Goal: Information Seeking & Learning: Learn about a topic

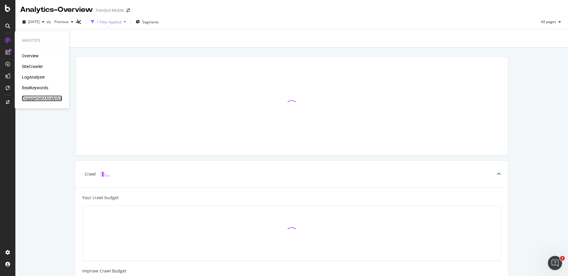
click at [40, 99] on div "EngagementAnalytics" at bounding box center [42, 99] width 40 height 6
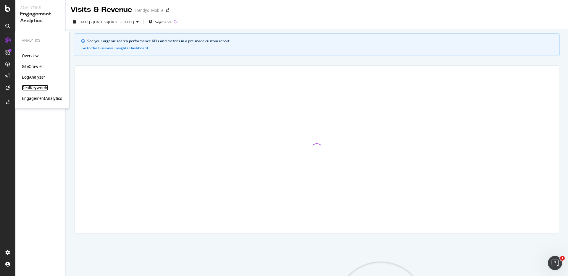
click at [37, 87] on div "RealKeywords" at bounding box center [35, 88] width 26 height 6
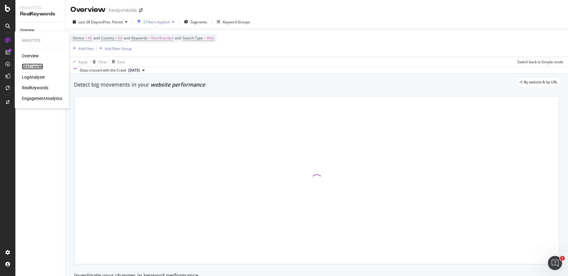
click at [35, 65] on div "SiteCrawler" at bounding box center [32, 67] width 21 height 6
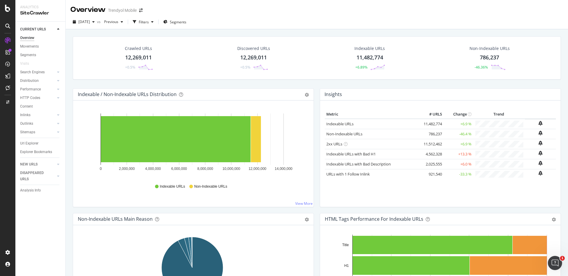
click at [38, 107] on link "Content" at bounding box center [40, 106] width 41 height 6
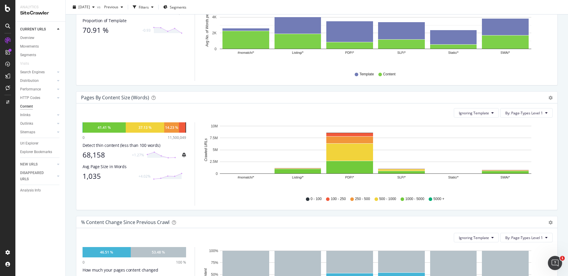
scroll to position [107, 0]
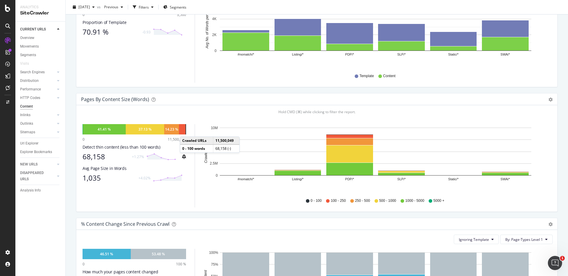
click at [186, 131] on div at bounding box center [185, 129] width 1 height 10
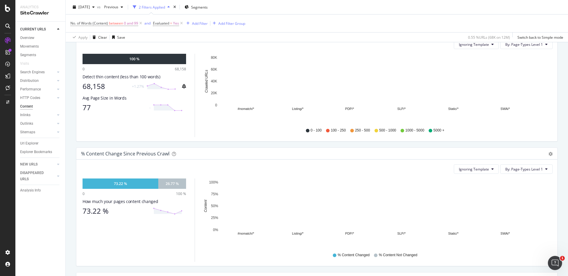
scroll to position [86, 0]
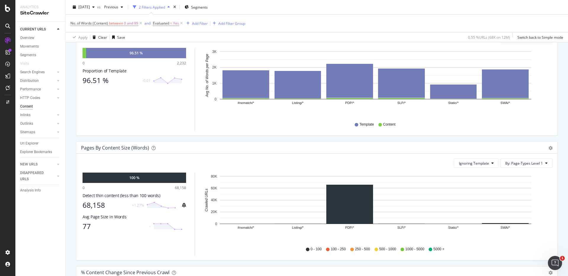
click at [294, 224] on icon "#nomatch/* Listing/* PDP/* SLP/* Static/* SWA/* 0 20K 40K 60K 80K Crawled URLs" at bounding box center [375, 207] width 346 height 69
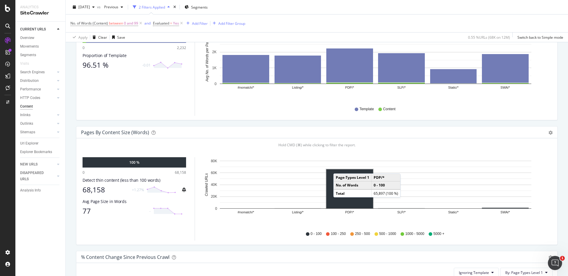
scroll to position [139, 0]
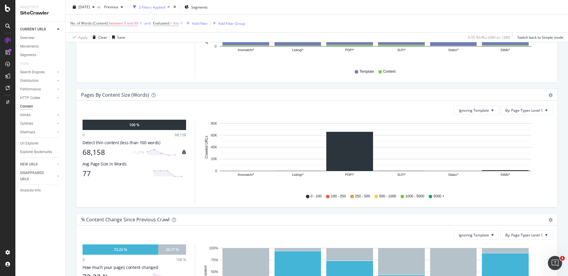
click at [297, 171] on rect "A chart." at bounding box center [375, 171] width 311 height 0
click at [475, 108] on span "Ignoring Template" at bounding box center [474, 110] width 30 height 5
click at [508, 109] on span "By: Page-Types Level 1" at bounding box center [524, 110] width 38 height 5
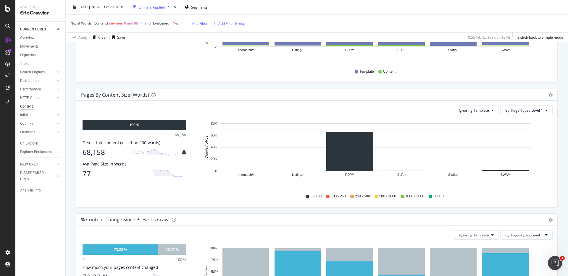
click at [451, 95] on div "Pages by Content Size (Words)" at bounding box center [310, 95] width 458 height 6
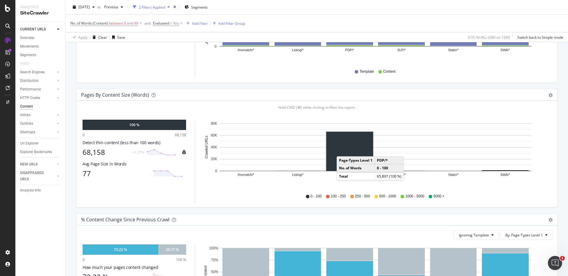
click at [342, 151] on rect "A chart." at bounding box center [349, 151] width 47 height 39
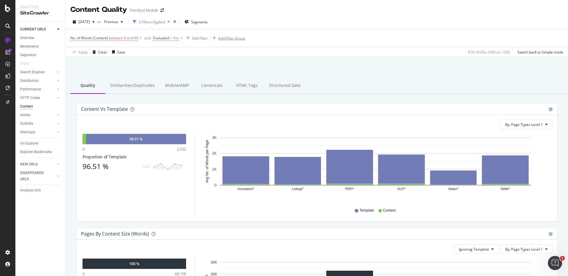
click at [229, 38] on div "Add Filter Group" at bounding box center [231, 38] width 27 height 5
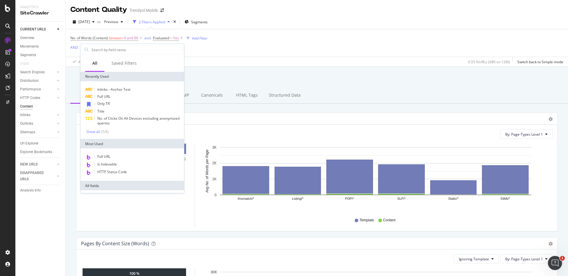
click at [231, 59] on div "Content Quality Trendyol Mobile [DATE] vs Previous 2 Filters Applied Segments N…" at bounding box center [317, 138] width 502 height 276
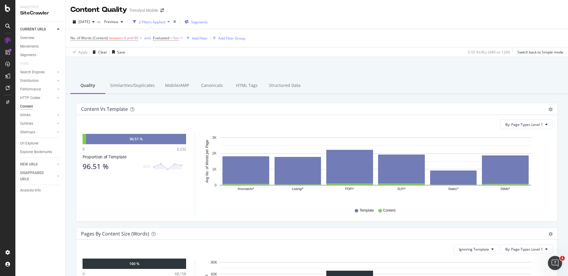
click at [208, 22] on span "Segments" at bounding box center [199, 22] width 17 height 5
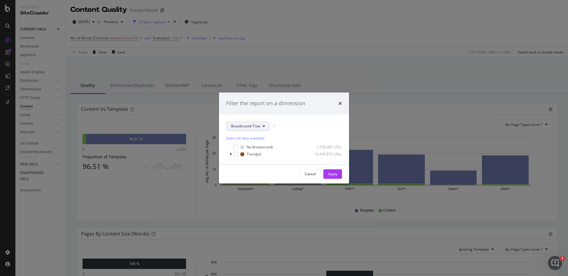
click at [241, 126] on span "Breadcrumb Tree" at bounding box center [245, 126] width 29 height 5
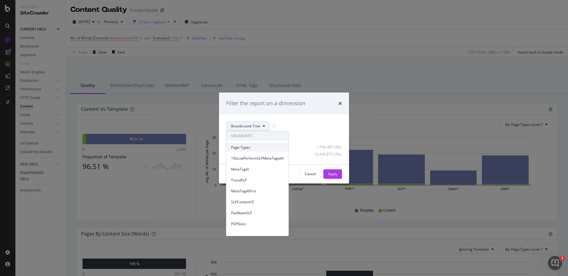
click at [245, 146] on span "Page-Types" at bounding box center [257, 147] width 53 height 5
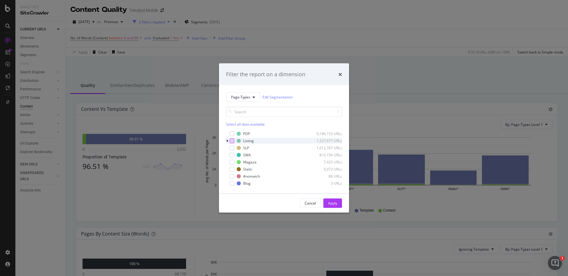
click at [231, 140] on div "modal" at bounding box center [231, 140] width 5 height 5
click at [335, 204] on div "Apply" at bounding box center [332, 203] width 9 height 5
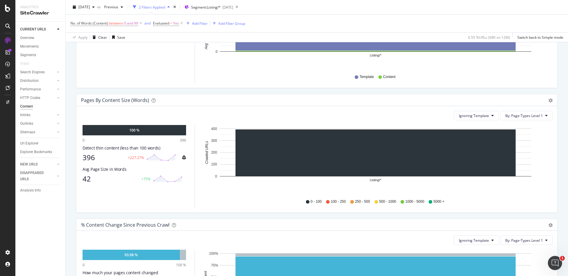
scroll to position [134, 0]
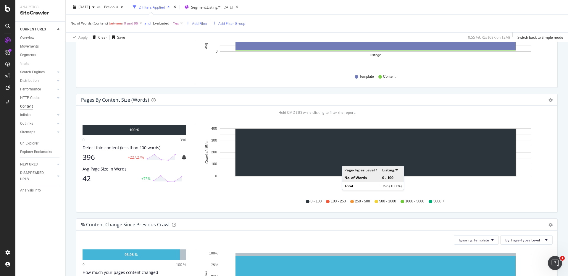
click at [348, 160] on rect "A chart." at bounding box center [375, 152] width 280 height 47
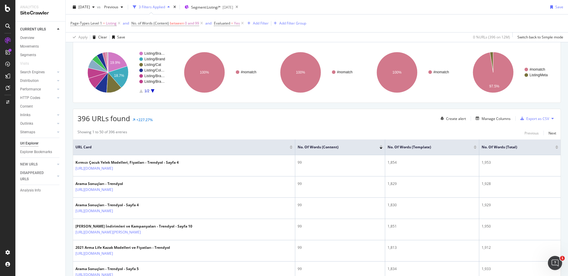
scroll to position [46, 0]
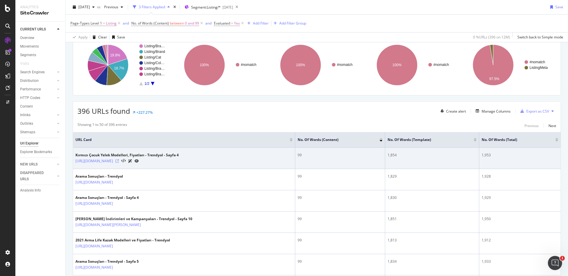
click at [119, 162] on icon at bounding box center [117, 161] width 4 height 4
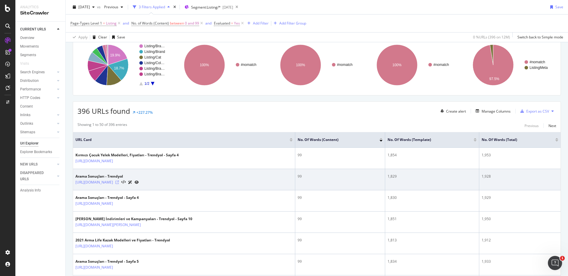
click at [119, 182] on icon at bounding box center [117, 183] width 4 height 4
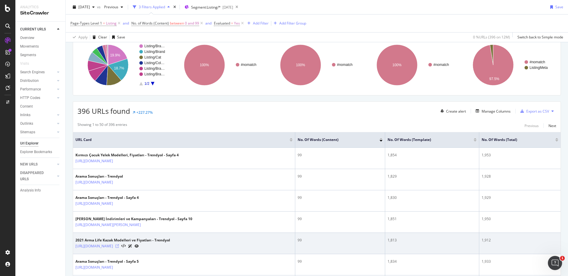
click at [119, 246] on icon at bounding box center [117, 247] width 4 height 4
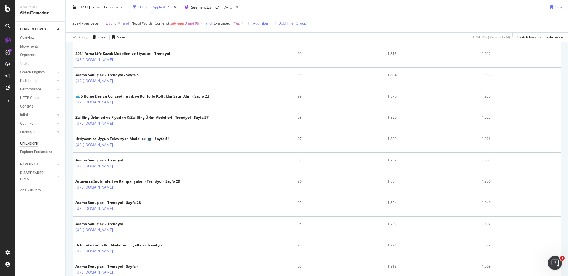
scroll to position [318, 0]
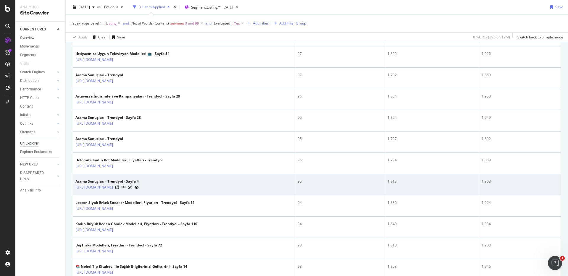
drag, startPoint x: 164, startPoint y: 187, endPoint x: 154, endPoint y: 187, distance: 10.4
click at [139, 187] on div "[URL][DOMAIN_NAME]" at bounding box center [106, 187] width 63 height 6
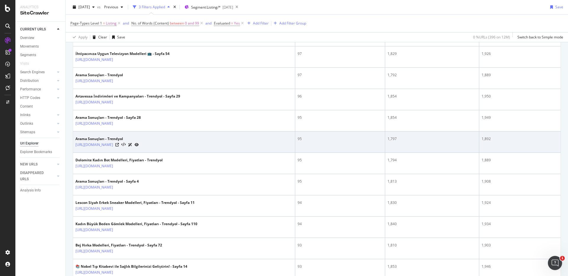
copy div "?pi=4"
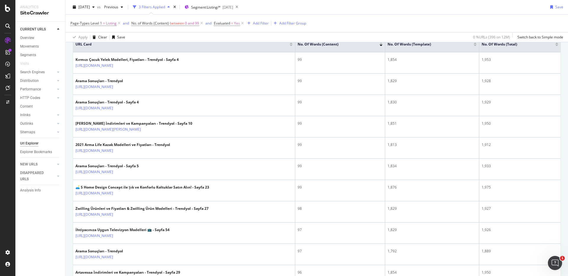
scroll to position [0, 0]
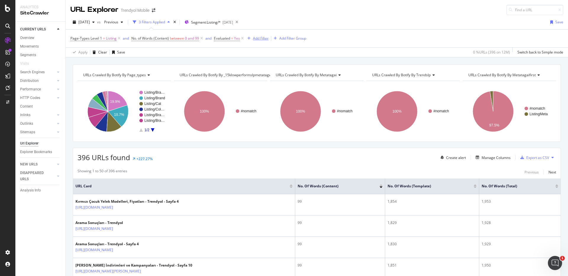
click at [260, 38] on div "Add Filter" at bounding box center [261, 38] width 16 height 5
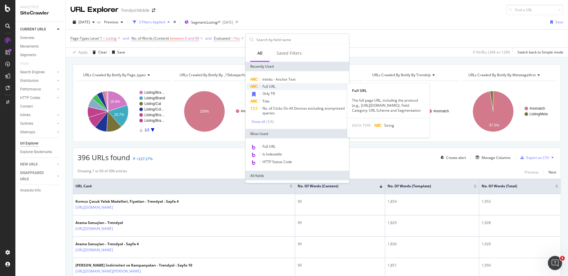
click at [267, 84] on span "Full URL" at bounding box center [268, 86] width 13 height 5
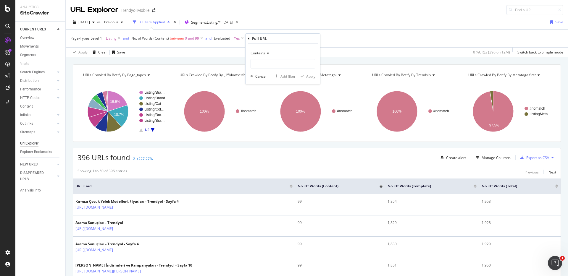
click at [263, 52] on span "Contains" at bounding box center [257, 53] width 14 height 5
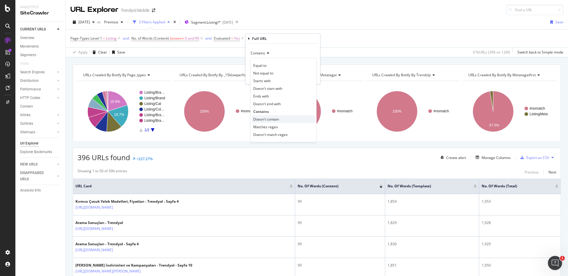
click at [272, 118] on span "Doesn't contain" at bounding box center [266, 119] width 26 height 5
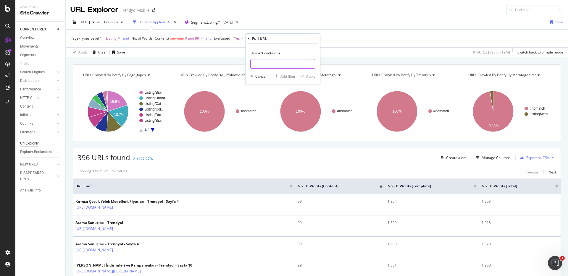
click at [265, 65] on input "text" at bounding box center [282, 63] width 64 height 9
paste input "?pi=4"
type input "?pi="
click at [312, 78] on div "Apply" at bounding box center [310, 76] width 9 height 5
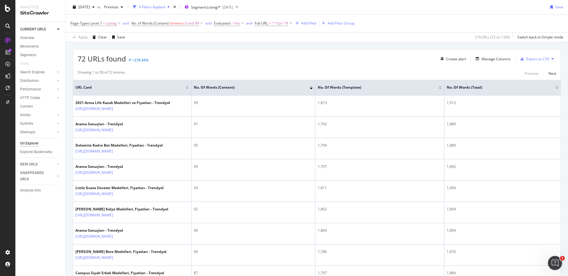
scroll to position [100, 0]
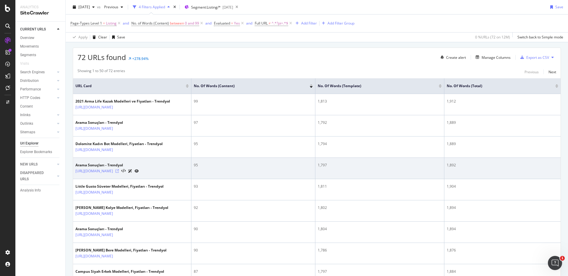
click at [119, 173] on icon at bounding box center [117, 171] width 4 height 4
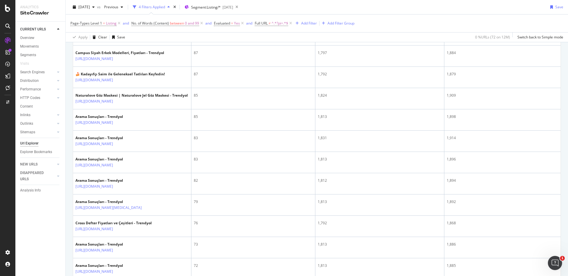
scroll to position [320, 0]
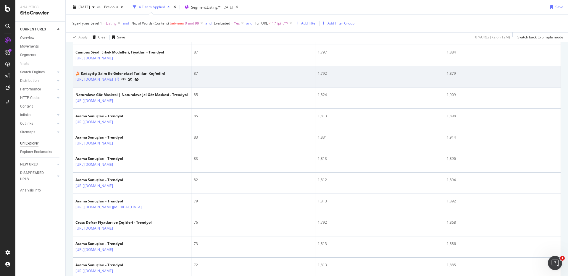
click at [119, 81] on icon at bounding box center [117, 80] width 4 height 4
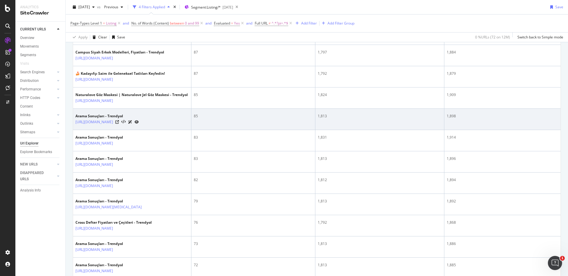
scroll to position [396, 0]
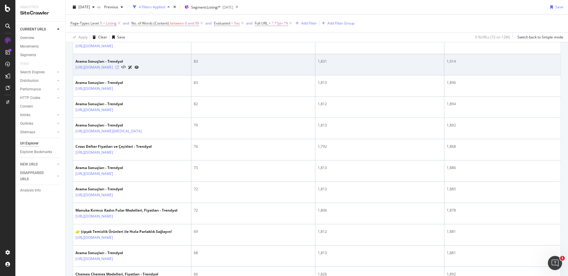
click at [119, 69] on icon at bounding box center [117, 68] width 4 height 4
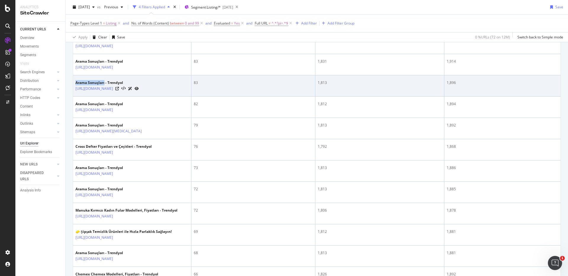
drag, startPoint x: 73, startPoint y: 156, endPoint x: 105, endPoint y: 154, distance: 31.7
click at [105, 97] on td "Arama Sonuçları - Trendyol [URL][DOMAIN_NAME]" at bounding box center [132, 85] width 118 height 21
copy div "Arama Sonuçları"
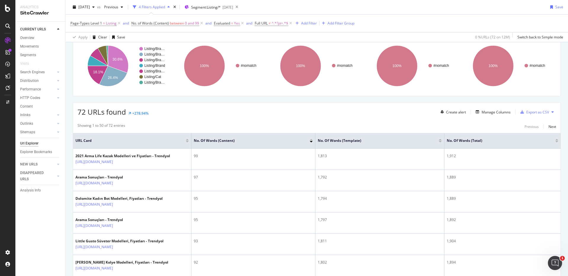
scroll to position [19, 0]
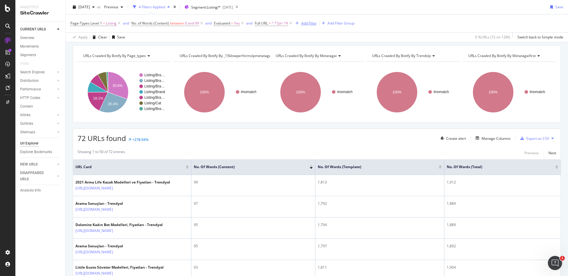
click at [309, 23] on div "Add Filter" at bounding box center [309, 23] width 16 height 5
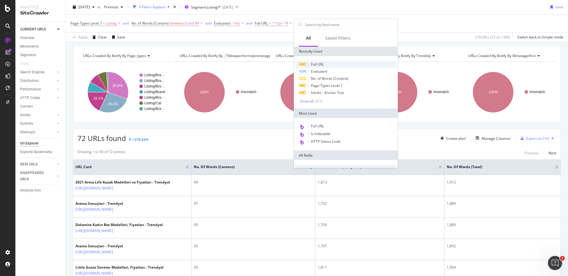
click at [318, 66] on span "Full URL" at bounding box center [317, 64] width 13 height 5
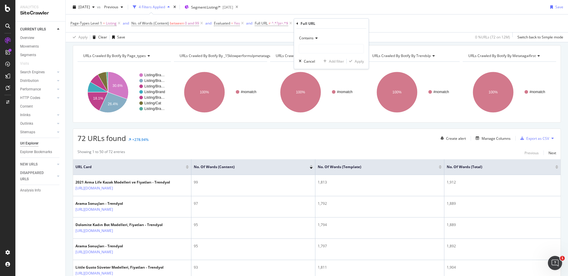
click at [297, 23] on icon at bounding box center [297, 24] width 2 height 4
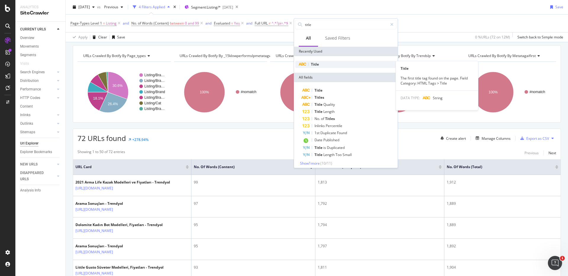
type input "title"
click at [323, 65] on div "Title" at bounding box center [345, 64] width 101 height 7
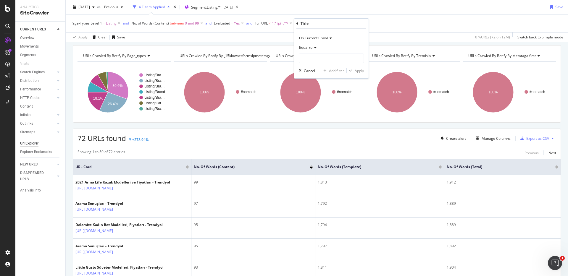
click at [312, 46] on span "Equal to" at bounding box center [305, 47] width 13 height 5
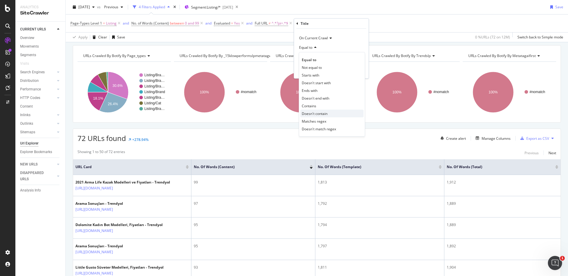
click at [319, 113] on span "Doesn't contain" at bounding box center [315, 113] width 26 height 5
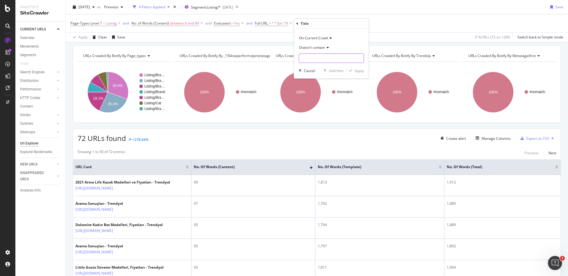
click at [315, 61] on input "text" at bounding box center [331, 58] width 64 height 9
paste input "Arama Sonuçları"
type input "Arama Sonuçları"
click at [361, 70] on div "Apply" at bounding box center [359, 70] width 9 height 5
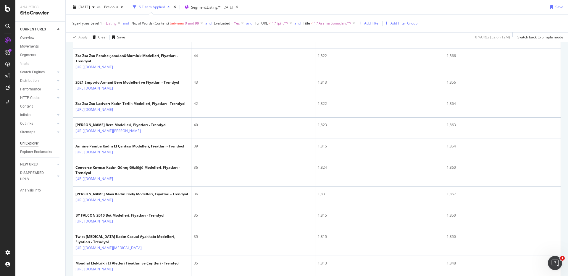
scroll to position [535, 0]
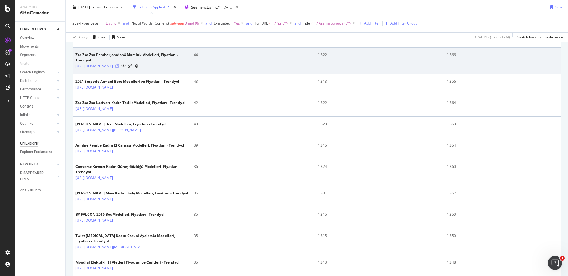
click at [119, 68] on icon at bounding box center [117, 66] width 4 height 4
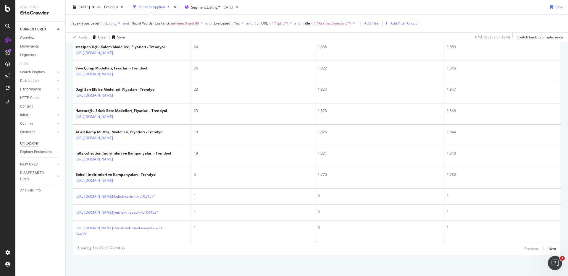
scroll to position [1280, 0]
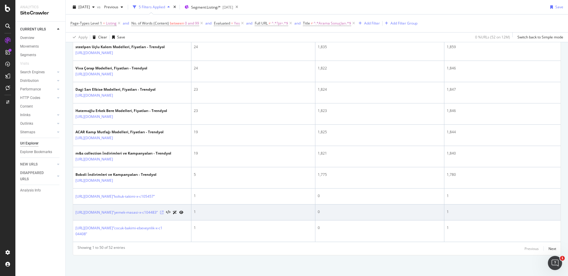
click at [164, 211] on icon at bounding box center [162, 213] width 4 height 4
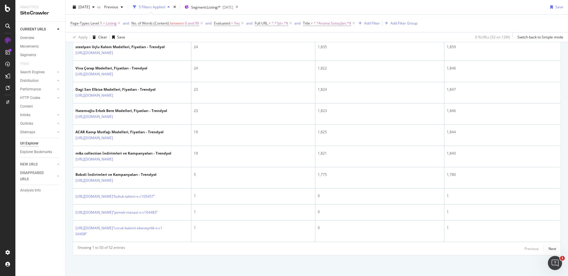
click at [95, 24] on span "Page-Types Level 1" at bounding box center [86, 23] width 32 height 5
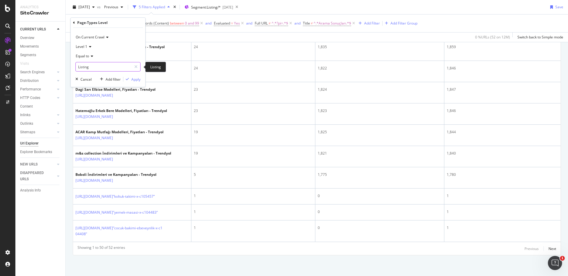
click at [98, 68] on input "Listing" at bounding box center [104, 66] width 56 height 9
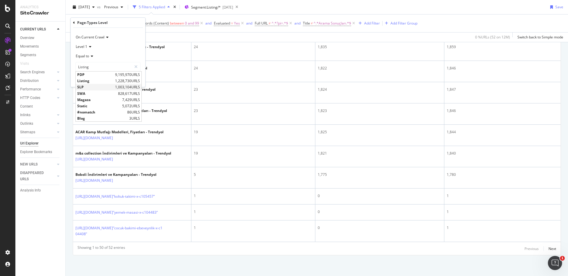
click at [88, 88] on span "SLP" at bounding box center [95, 87] width 36 height 5
type input "SLP"
click at [137, 82] on button "Apply" at bounding box center [131, 79] width 17 height 6
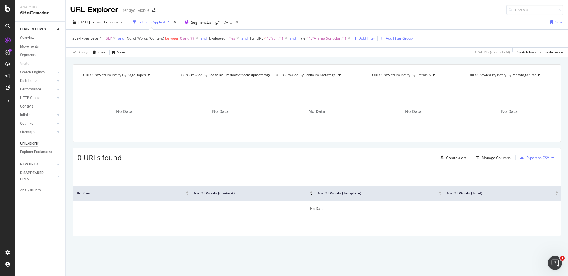
click at [91, 39] on span "Page-Types Level 1" at bounding box center [86, 38] width 32 height 5
click at [93, 79] on input "SLP" at bounding box center [104, 81] width 56 height 9
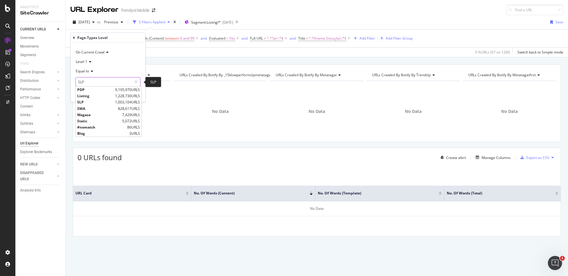
click at [93, 79] on input "SLP" at bounding box center [104, 81] width 56 height 9
click at [95, 108] on span "SWA" at bounding box center [96, 108] width 39 height 5
type input "SWA"
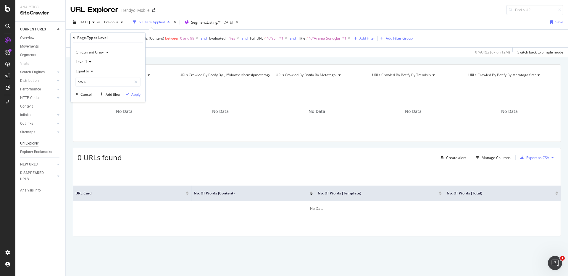
click at [135, 96] on div "Apply" at bounding box center [135, 94] width 9 height 5
click at [97, 39] on span "Page-Types Level 1" at bounding box center [86, 38] width 32 height 5
click at [99, 81] on input "SWA" at bounding box center [104, 81] width 56 height 9
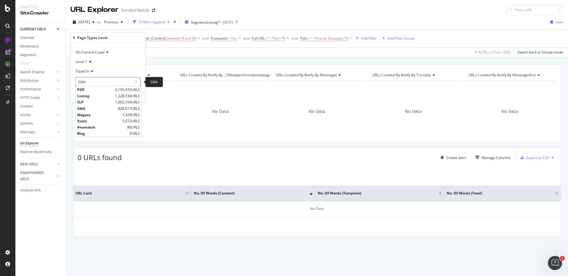
click at [99, 81] on input "SWA" at bounding box center [104, 81] width 56 height 9
click at [98, 121] on span "Static" at bounding box center [98, 121] width 43 height 5
type input "Static"
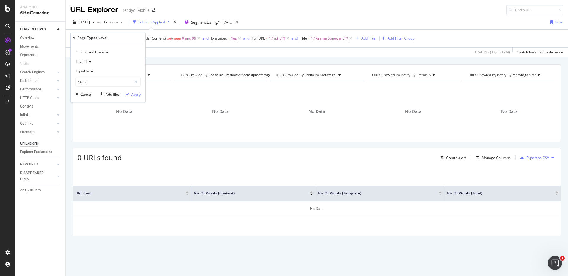
click at [132, 97] on div "Apply" at bounding box center [135, 94] width 9 height 5
click at [115, 38] on icon at bounding box center [117, 38] width 5 height 6
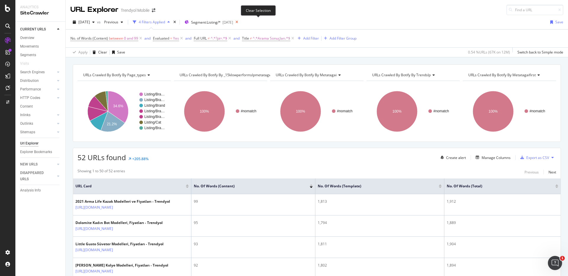
click at [240, 21] on icon at bounding box center [236, 22] width 7 height 8
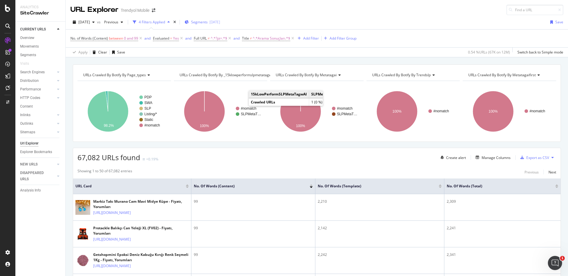
click at [208, 20] on span "Segments" at bounding box center [199, 22] width 17 height 5
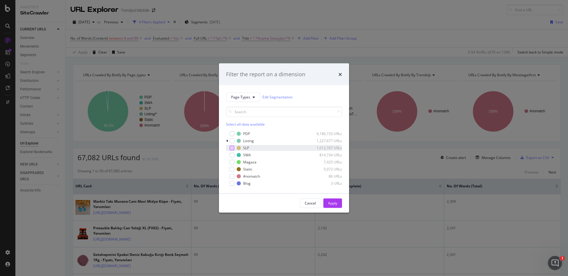
click at [233, 149] on div "modal" at bounding box center [231, 147] width 5 height 5
click at [232, 156] on div "modal" at bounding box center [231, 155] width 5 height 5
click at [329, 201] on div "Apply" at bounding box center [332, 203] width 9 height 5
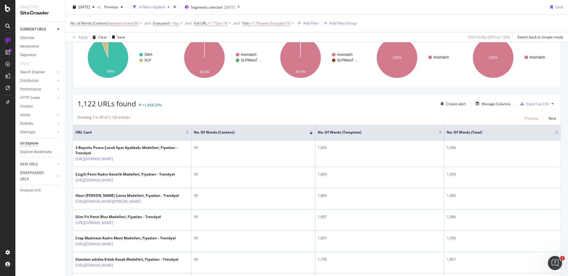
scroll to position [57, 0]
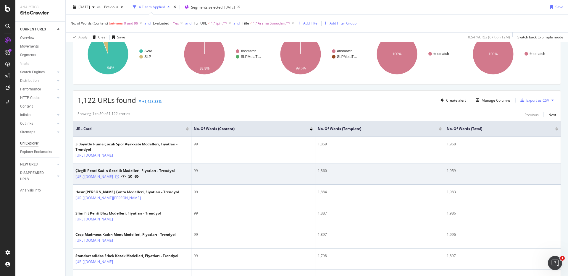
click at [119, 179] on icon at bounding box center [117, 177] width 4 height 4
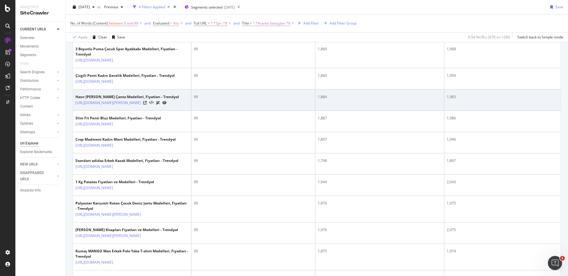
scroll to position [161, 0]
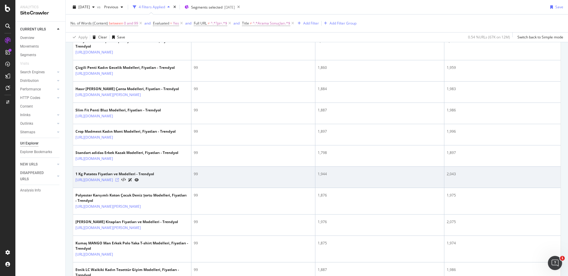
click at [119, 182] on icon at bounding box center [117, 180] width 4 height 4
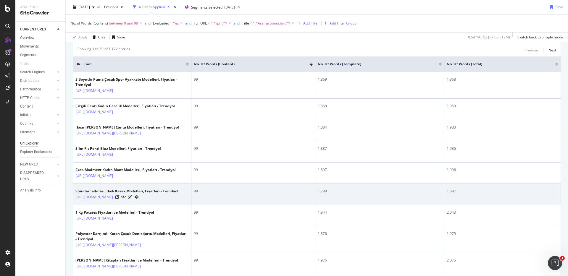
scroll to position [121, 0]
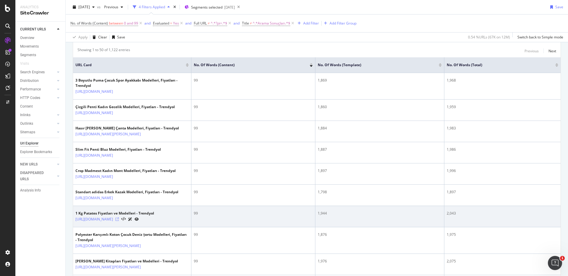
click at [119, 221] on icon at bounding box center [117, 220] width 4 height 4
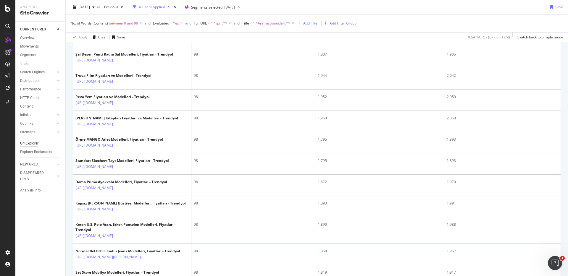
scroll to position [560, 0]
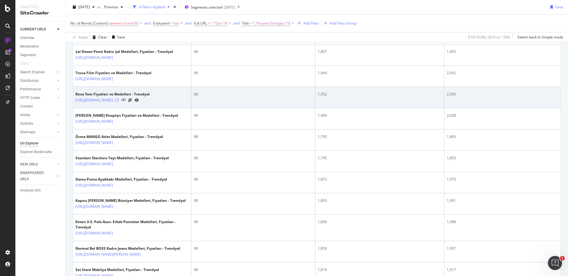
click at [119, 102] on icon at bounding box center [117, 100] width 4 height 4
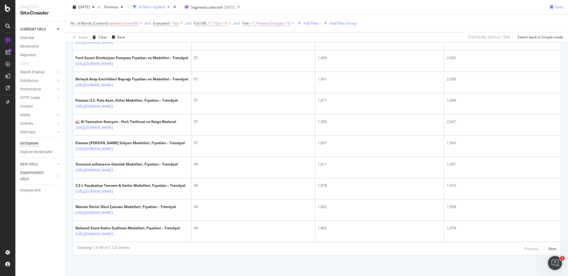
scroll to position [1183, 0]
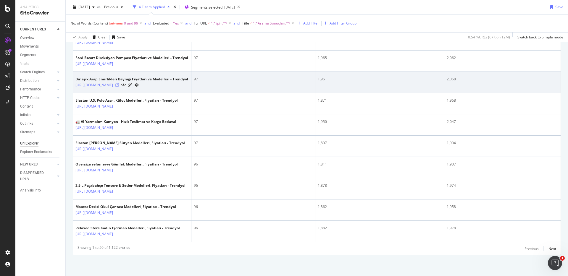
click at [119, 87] on icon at bounding box center [117, 85] width 4 height 4
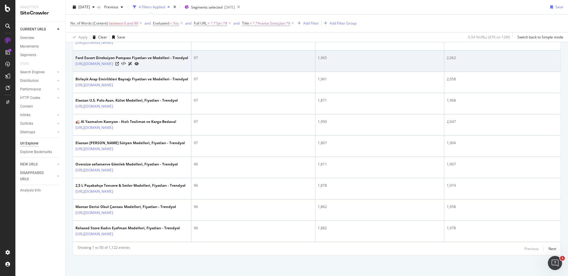
scroll to position [1280, 0]
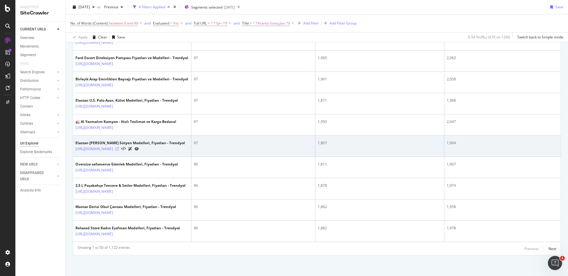
click at [119, 151] on icon at bounding box center [117, 149] width 4 height 4
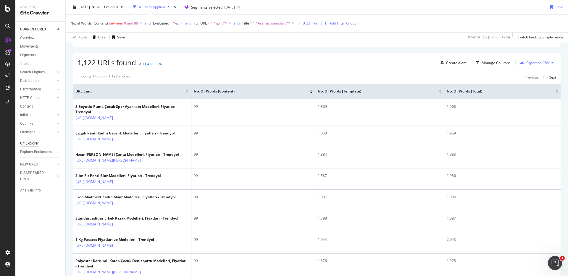
scroll to position [0, 0]
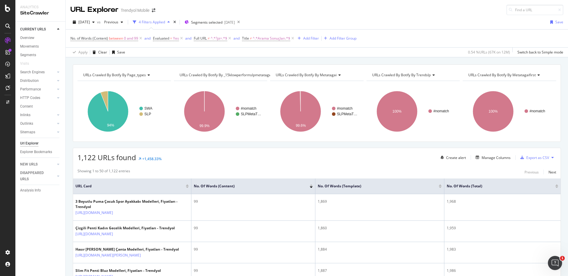
click at [31, 143] on div "Url Explorer" at bounding box center [29, 143] width 18 height 6
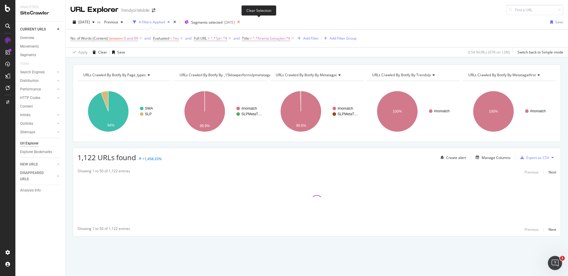
click at [242, 22] on icon at bounding box center [238, 22] width 7 height 8
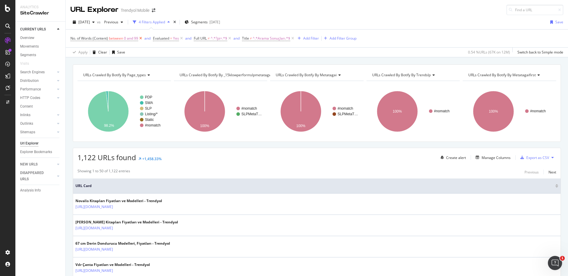
click at [140, 39] on icon at bounding box center [140, 38] width 5 height 6
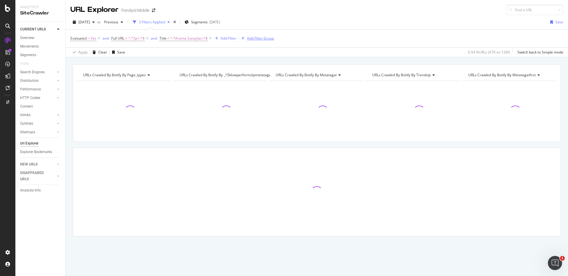
click at [264, 41] on div "Add Filter Group" at bounding box center [260, 38] width 27 height 5
click at [192, 36] on span "^.*Arama Sonuçları.*$" at bounding box center [189, 38] width 38 height 8
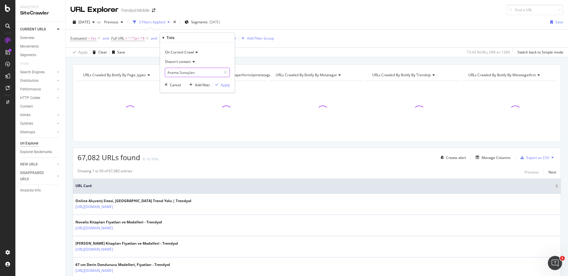
click at [182, 74] on input "Arama Sonuçları" at bounding box center [193, 72] width 56 height 9
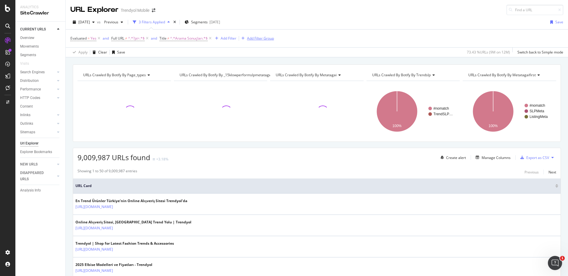
click at [257, 35] on div "Add Filter Group" at bounding box center [256, 38] width 35 height 7
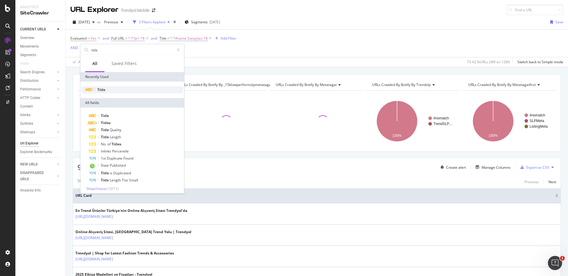
click at [130, 88] on div "Title" at bounding box center [132, 89] width 101 height 7
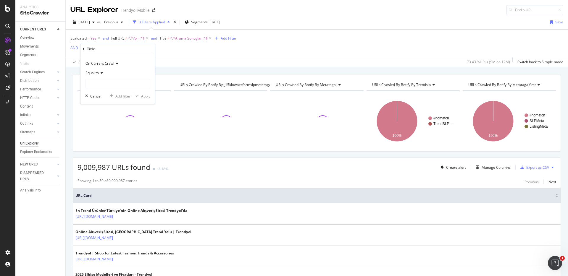
click at [96, 72] on span "Equal to" at bounding box center [91, 72] width 13 height 5
click at [106, 132] on div "Contains" at bounding box center [118, 131] width 63 height 8
click at [99, 84] on input "text" at bounding box center [117, 83] width 64 height 9
type input "bayrağı"
click at [141, 96] on div "Apply" at bounding box center [145, 96] width 9 height 5
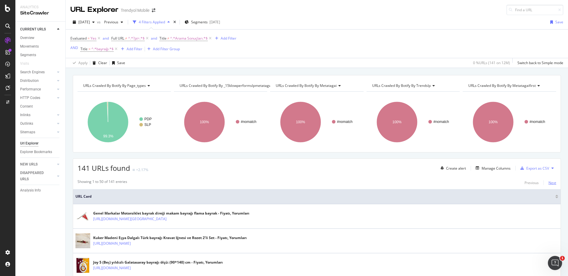
click at [548, 184] on div "Next" at bounding box center [552, 182] width 8 height 5
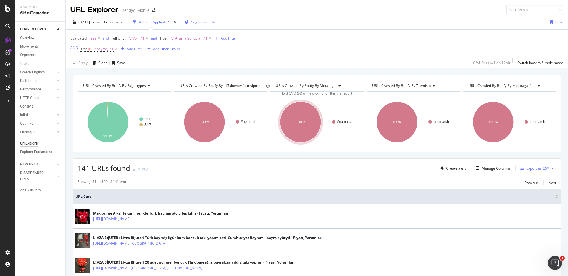
click at [208, 20] on span "Segments" at bounding box center [199, 22] width 17 height 5
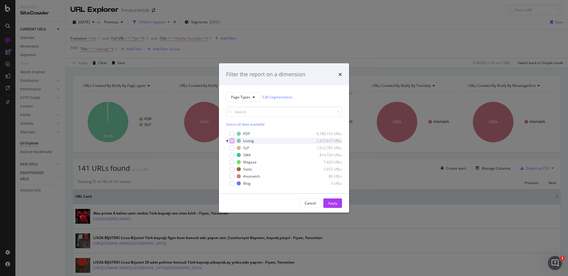
click at [232, 142] on div "modal" at bounding box center [231, 140] width 5 height 5
click at [232, 149] on div "modal" at bounding box center [231, 147] width 5 height 5
click at [232, 156] on div "modal" at bounding box center [231, 155] width 5 height 5
click at [333, 206] on div "Apply" at bounding box center [332, 203] width 9 height 9
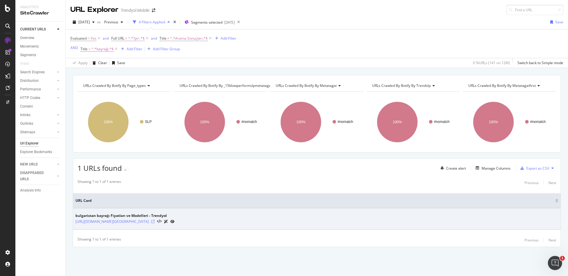
click at [155, 221] on icon at bounding box center [153, 222] width 4 height 4
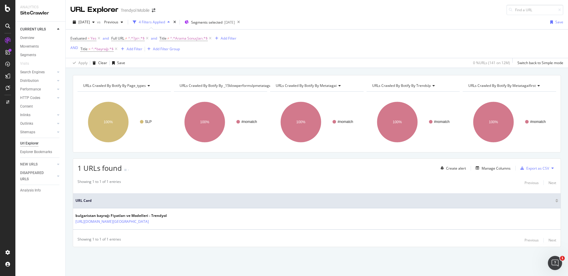
click at [31, 141] on div "Url Explorer" at bounding box center [29, 143] width 18 height 6
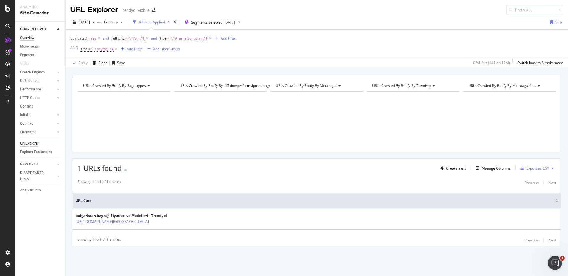
click at [30, 36] on div "Overview" at bounding box center [27, 38] width 14 height 6
click at [30, 38] on div "Overview" at bounding box center [27, 38] width 14 height 6
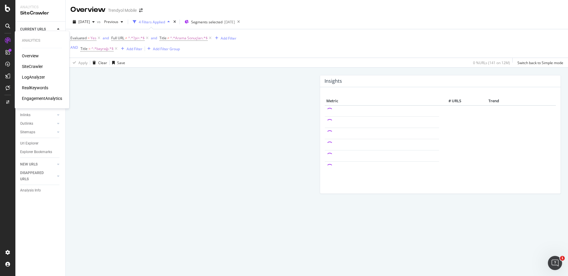
click at [30, 66] on div "SiteCrawler" at bounding box center [32, 67] width 21 height 6
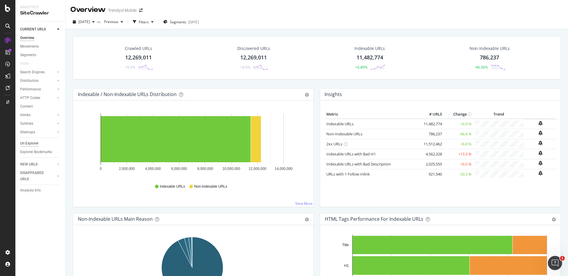
click at [37, 142] on div "Url Explorer" at bounding box center [29, 143] width 18 height 6
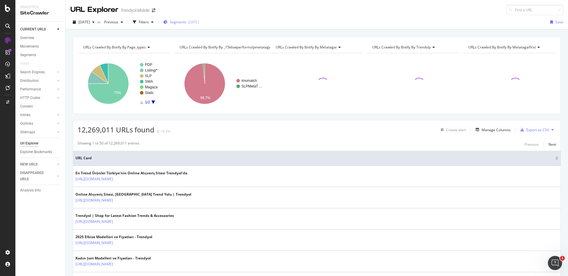
click at [186, 24] on span "Segments" at bounding box center [178, 22] width 17 height 5
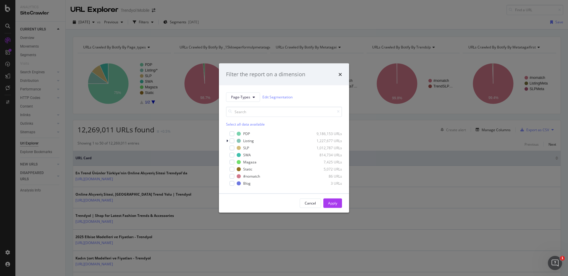
click at [220, 33] on div "Filter the report on a dimension Page-Types Edit Segmentation Select all data a…" at bounding box center [284, 138] width 568 height 276
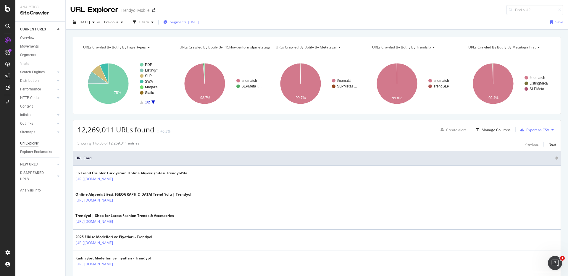
click at [186, 22] on span "Segments" at bounding box center [178, 22] width 17 height 5
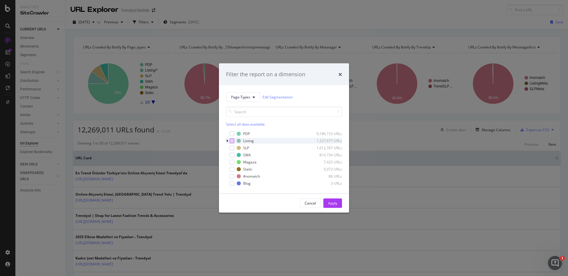
click at [233, 142] on div "modal" at bounding box center [231, 140] width 5 height 5
click at [230, 151] on div "SLP 1,012,787 URLs" at bounding box center [284, 148] width 116 height 6
click at [230, 156] on div "modal" at bounding box center [231, 155] width 5 height 5
click at [337, 202] on button "Apply" at bounding box center [332, 202] width 19 height 9
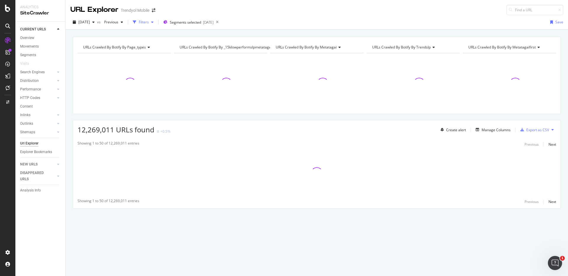
click at [149, 24] on div "Filters" at bounding box center [144, 22] width 10 height 5
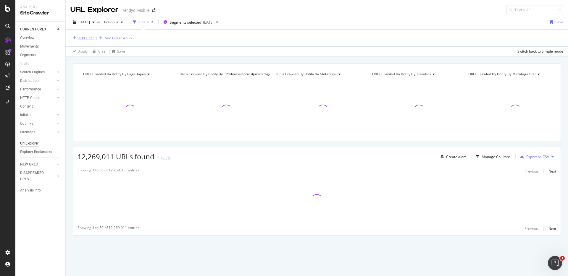
click at [90, 37] on div "Add Filter" at bounding box center [86, 37] width 16 height 5
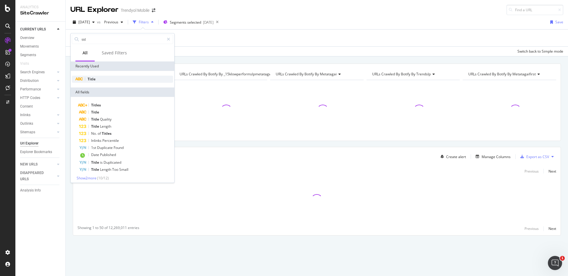
type input "titl"
click at [104, 78] on div "Title" at bounding box center [122, 79] width 101 height 7
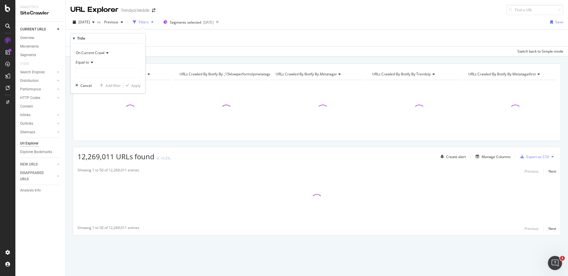
click at [98, 54] on span "On Current Crawl" at bounding box center [90, 52] width 29 height 5
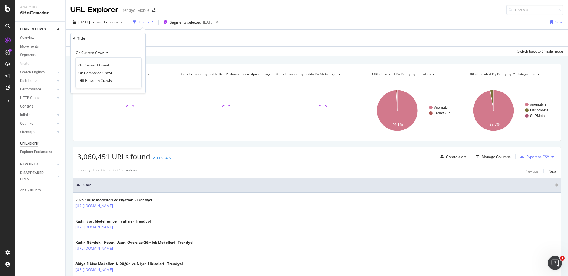
click at [100, 44] on div "On Current Crawl On Current Crawl On Compared Crawl Diff Between Crawls Equal t…" at bounding box center [108, 68] width 75 height 50
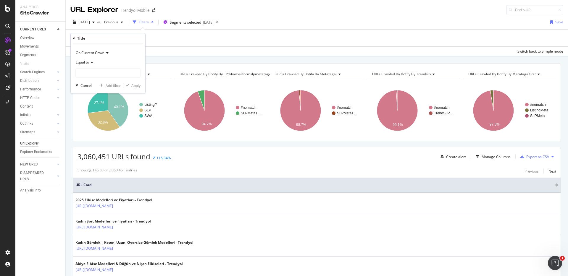
click at [88, 64] on span "Equal to" at bounding box center [82, 62] width 13 height 5
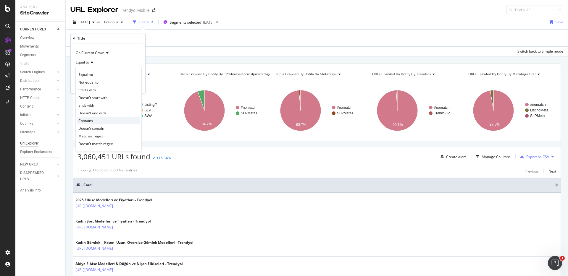
click at [91, 122] on span "Contains" at bounding box center [85, 120] width 14 height 5
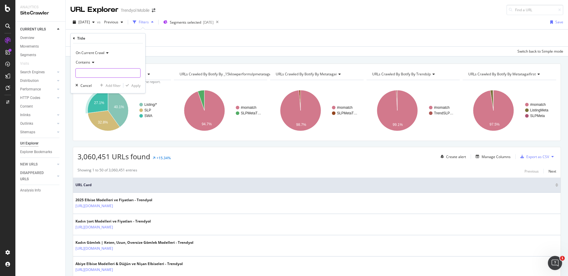
click at [92, 72] on input "text" at bounding box center [108, 72] width 64 height 9
type input "bayrağı"
click at [135, 85] on div "Apply" at bounding box center [135, 85] width 9 height 5
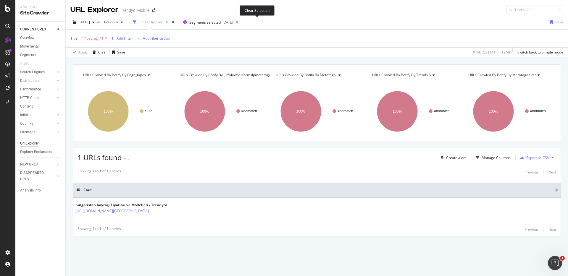
click at [240, 22] on icon at bounding box center [236, 22] width 7 height 8
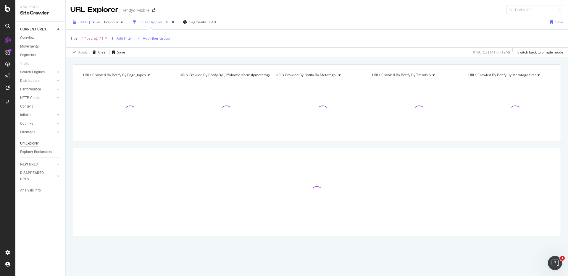
click at [87, 23] on span "[DATE]" at bounding box center [84, 22] width 12 height 5
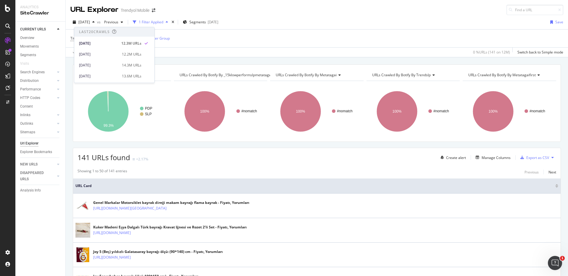
click at [203, 41] on div "Title = ^.*bayrağı.*$ Add Filter Add Filter Group" at bounding box center [316, 39] width 493 height 18
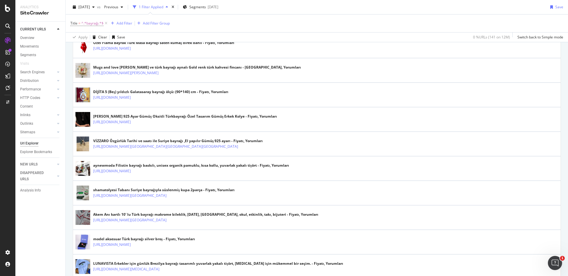
scroll to position [1175, 0]
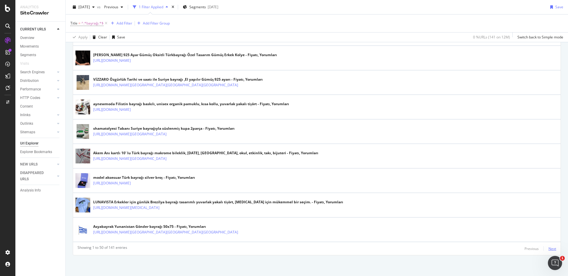
click at [548, 248] on div "Next" at bounding box center [552, 248] width 8 height 5
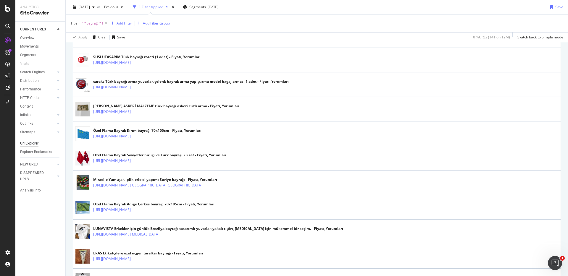
scroll to position [518, 0]
